Goal: Navigation & Orientation: Understand site structure

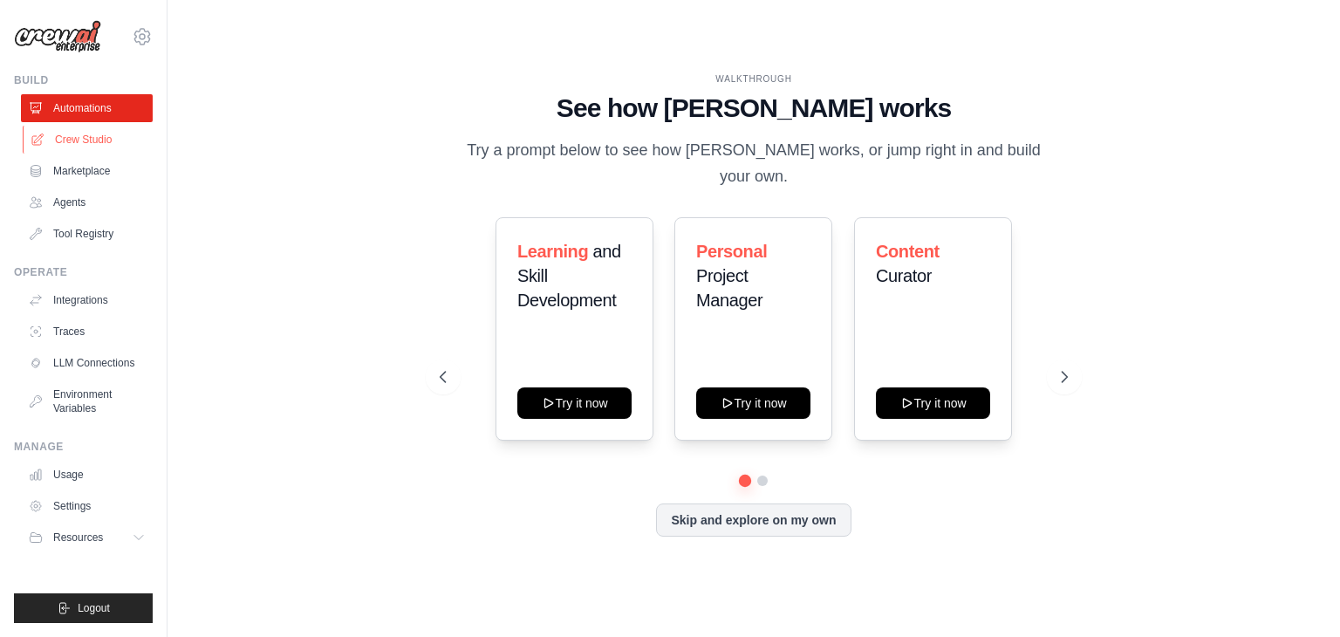
click at [106, 146] on link "Crew Studio" at bounding box center [89, 140] width 132 height 28
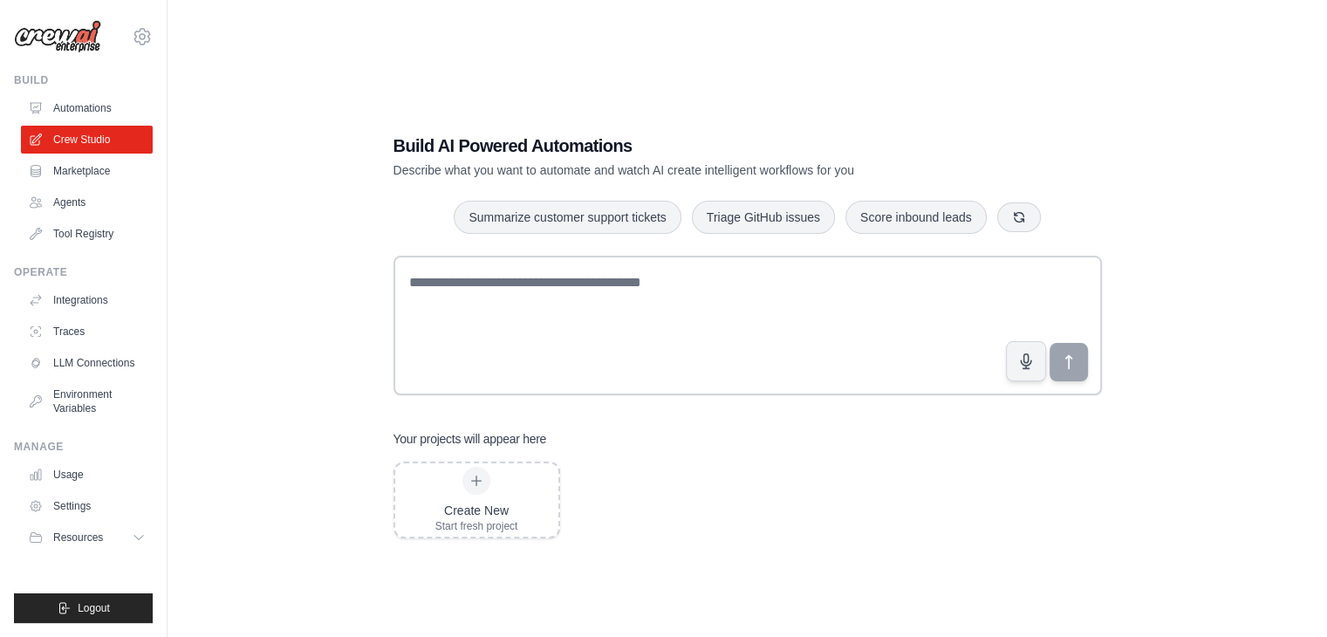
scroll to position [35, 0]
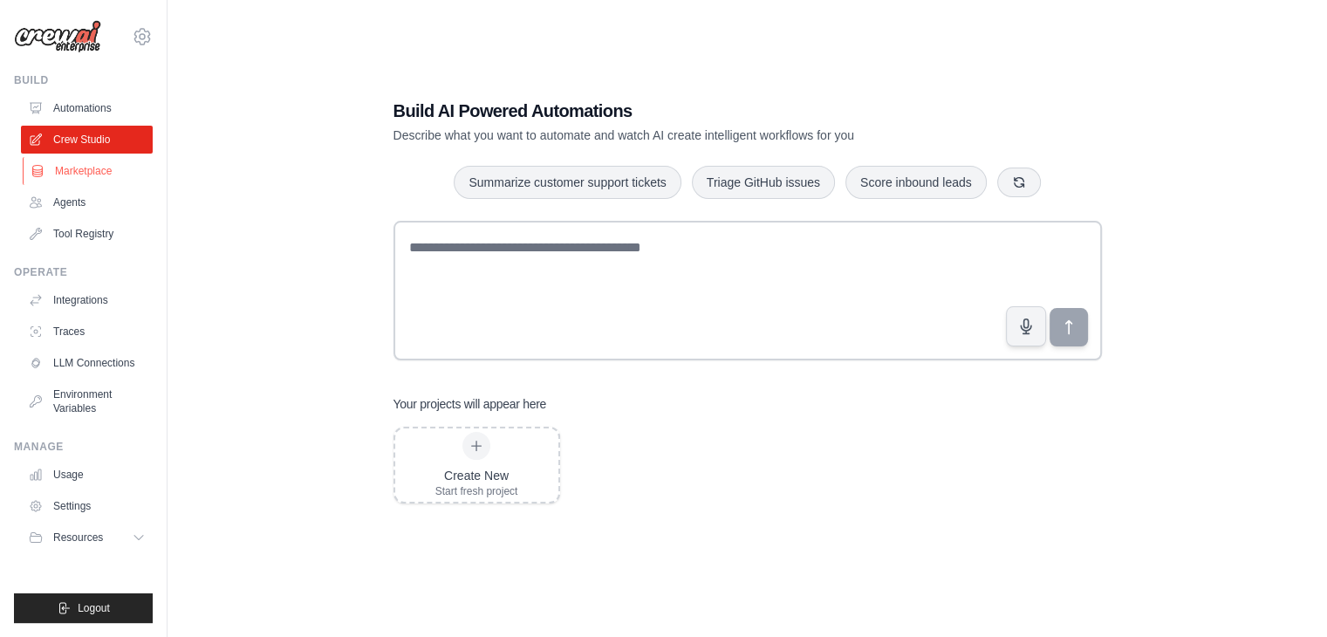
click at [69, 180] on link "Marketplace" at bounding box center [89, 171] width 132 height 28
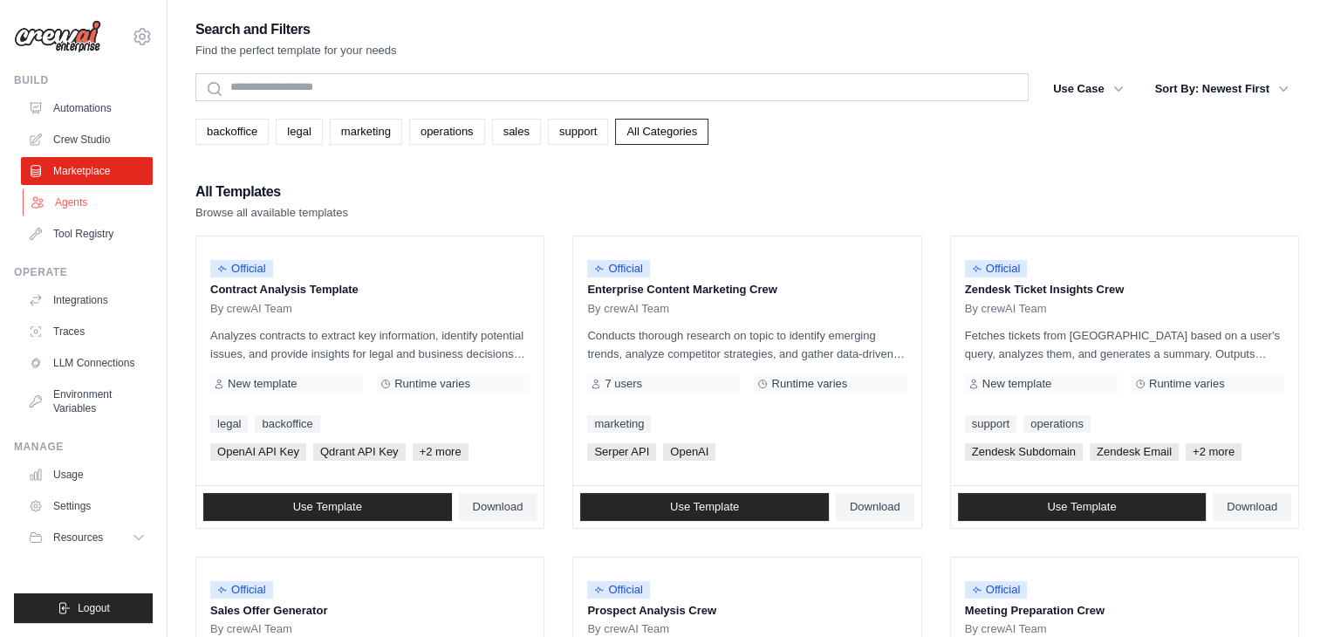
click at [36, 201] on icon at bounding box center [36, 202] width 11 height 10
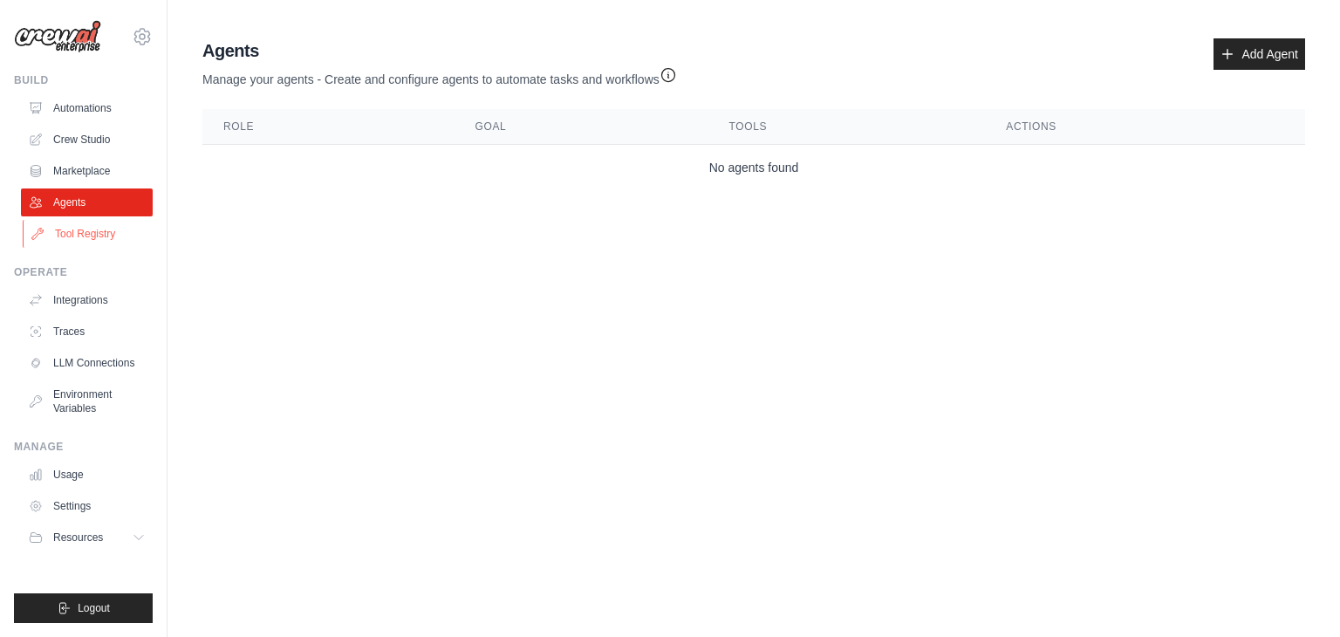
click at [80, 233] on link "Tool Registry" at bounding box center [89, 234] width 132 height 28
